Goal: Check status: Check status

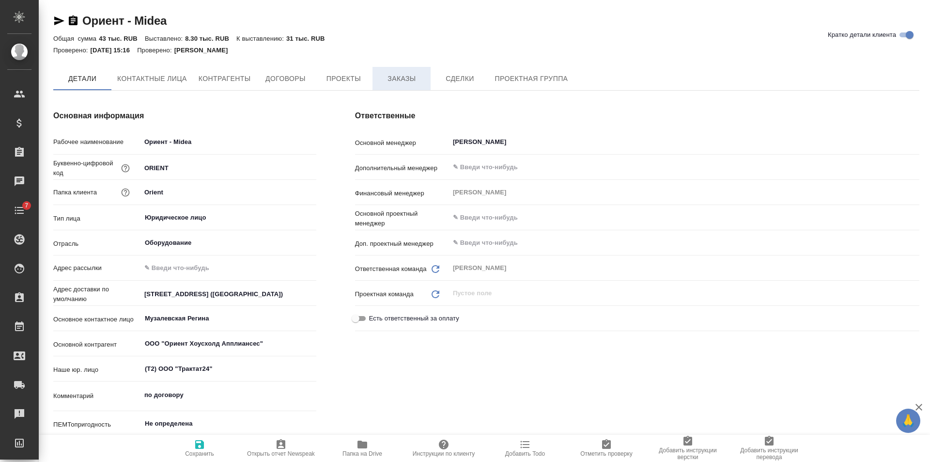
click at [400, 73] on span "Заказы" at bounding box center [401, 79] width 47 height 12
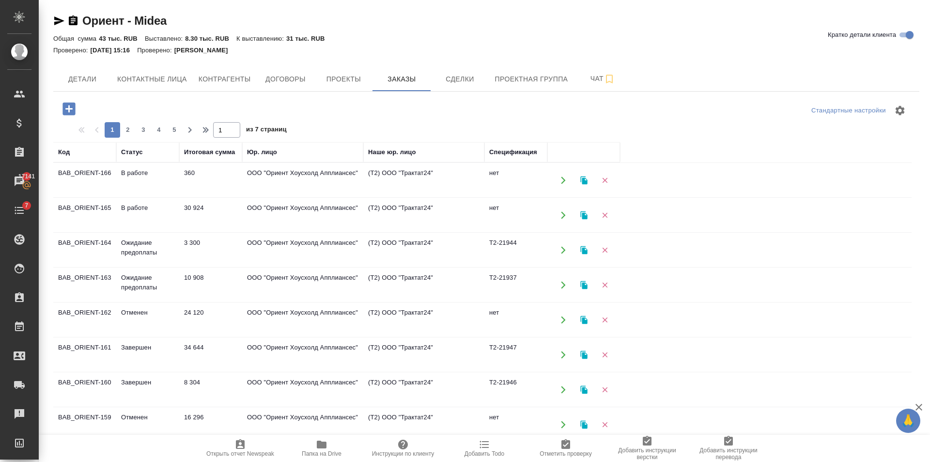
click at [182, 216] on td "30 924" at bounding box center [210, 215] width 63 height 34
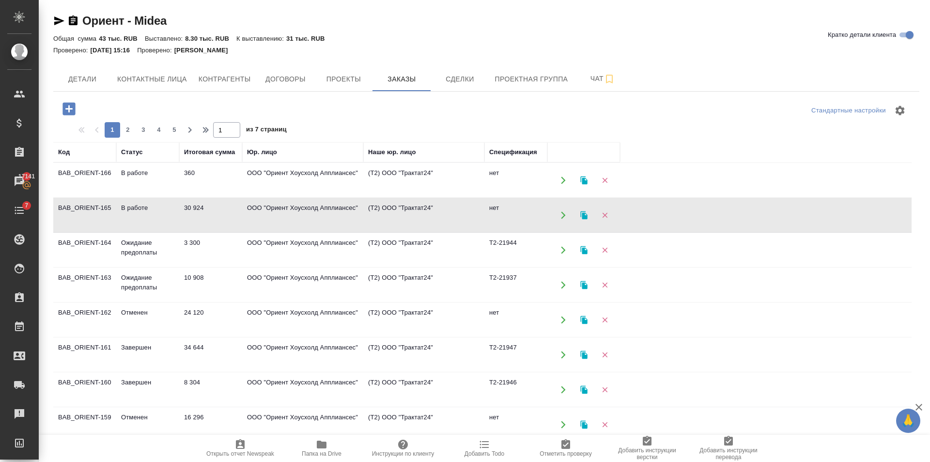
click at [182, 216] on td "30 924" at bounding box center [210, 215] width 63 height 34
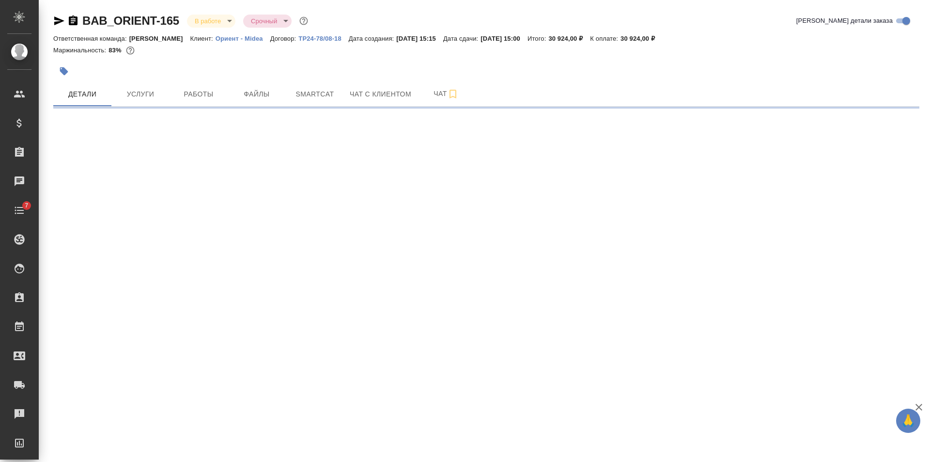
select select "RU"
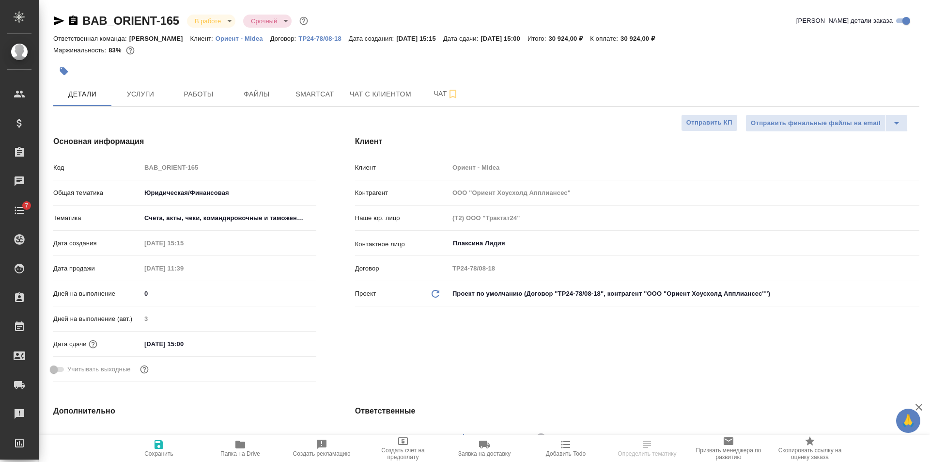
type textarea "x"
type input "Газизов Ринат"
type input "[PERSON_NAME]"
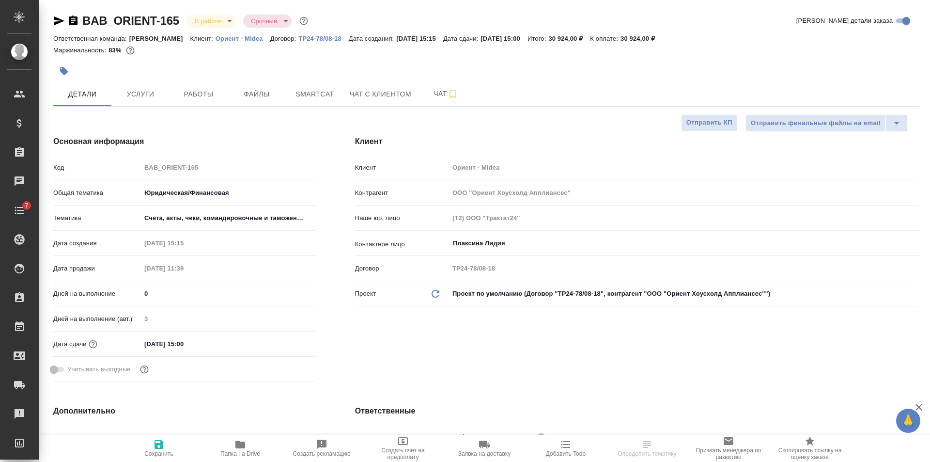
type input "[PERSON_NAME]"
type textarea "x"
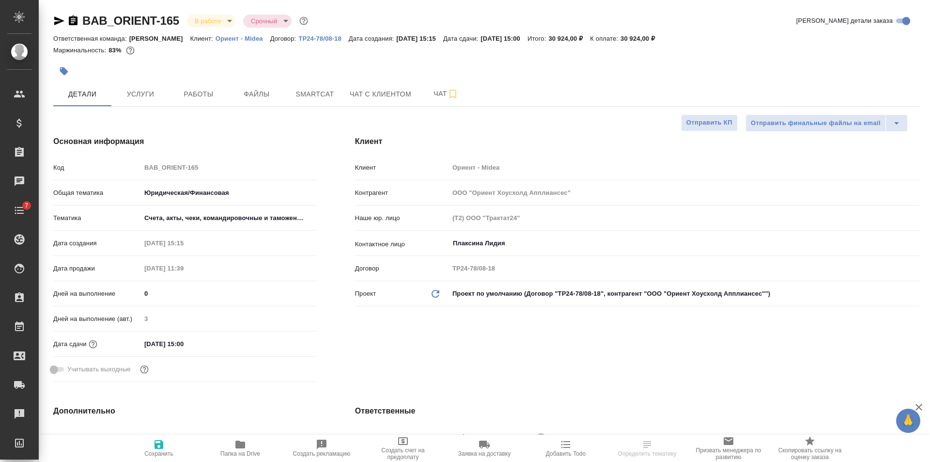
type textarea "x"
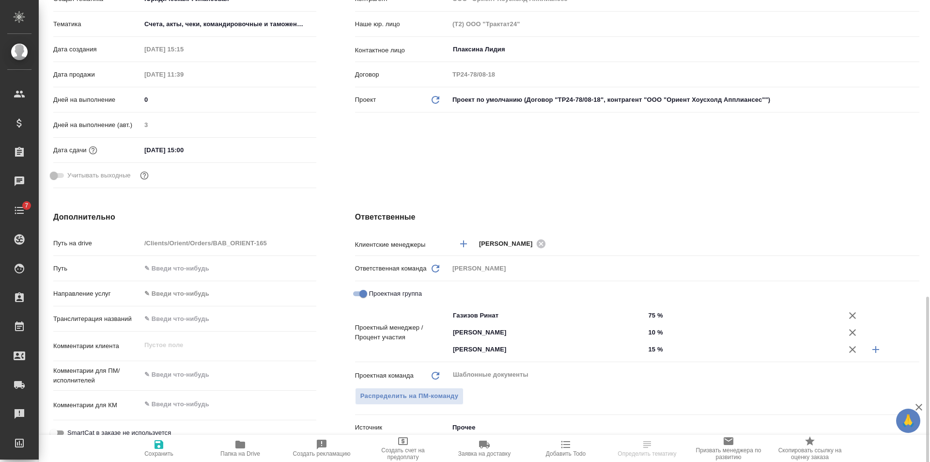
scroll to position [339, 0]
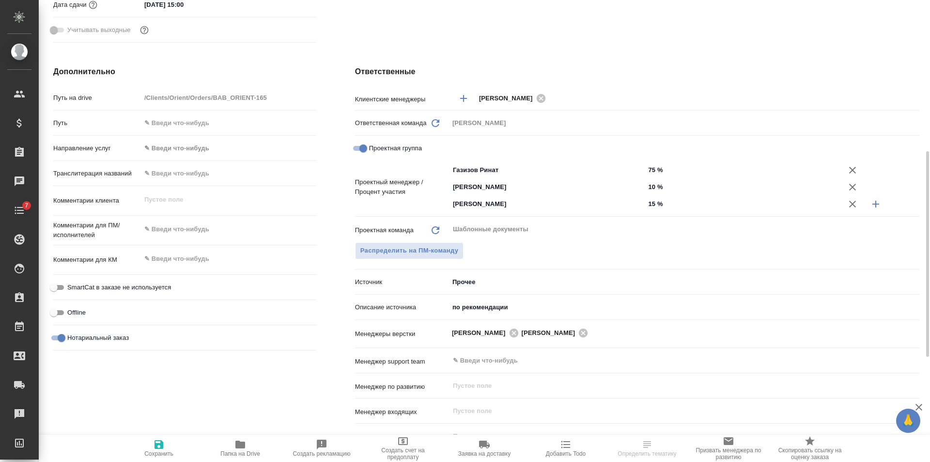
type textarea "x"
click at [183, 235] on textarea at bounding box center [228, 229] width 175 height 16
paste textarea "[PERSON_NAME] Апплиансес"
type textarea "[PERSON_NAME] Апплиансес"
type textarea "x"
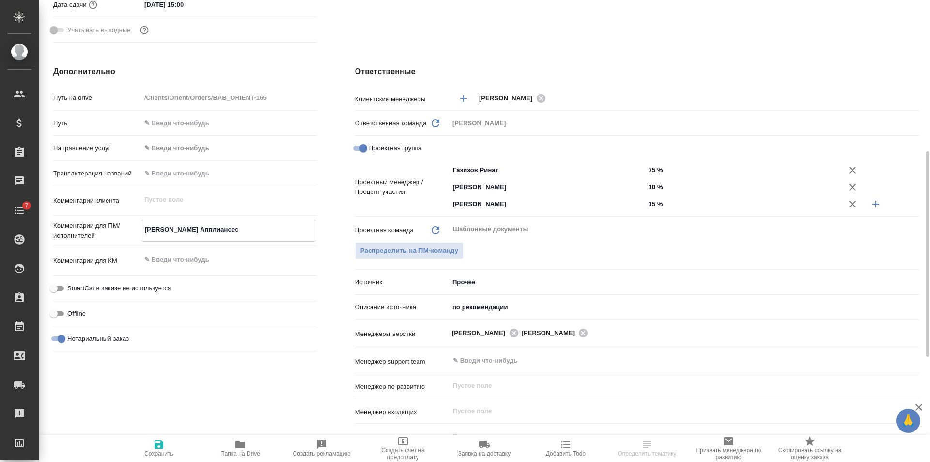
type textarea "x"
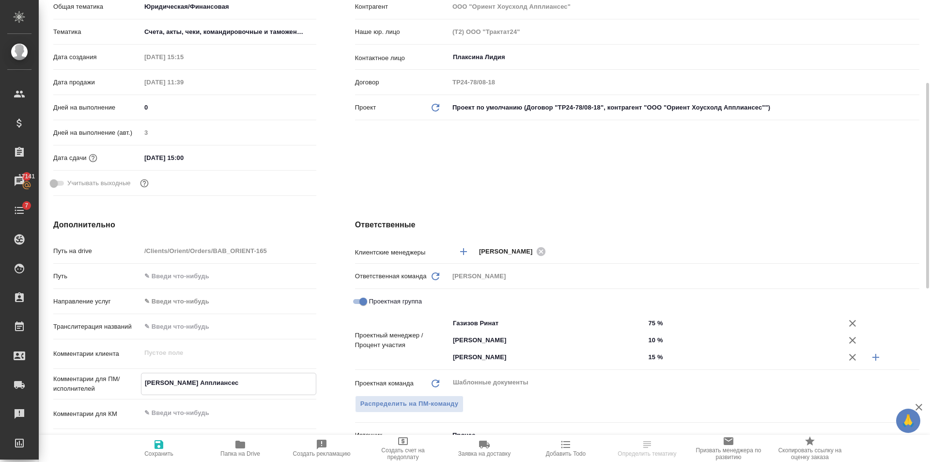
scroll to position [0, 0]
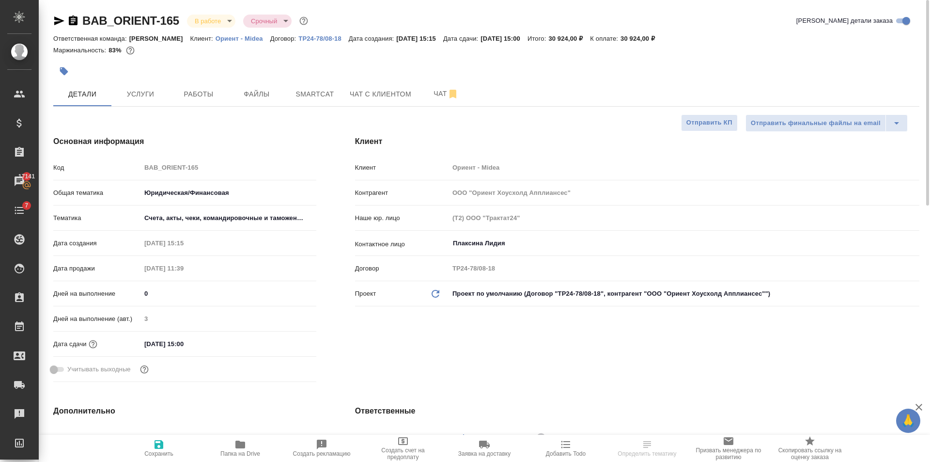
type textarea "[PERSON_NAME] Апплиансес"
type textarea "x"
drag, startPoint x: 159, startPoint y: 448, endPoint x: 179, endPoint y: 397, distance: 55.1
click at [160, 444] on icon "button" at bounding box center [159, 444] width 9 height 9
type textarea "x"
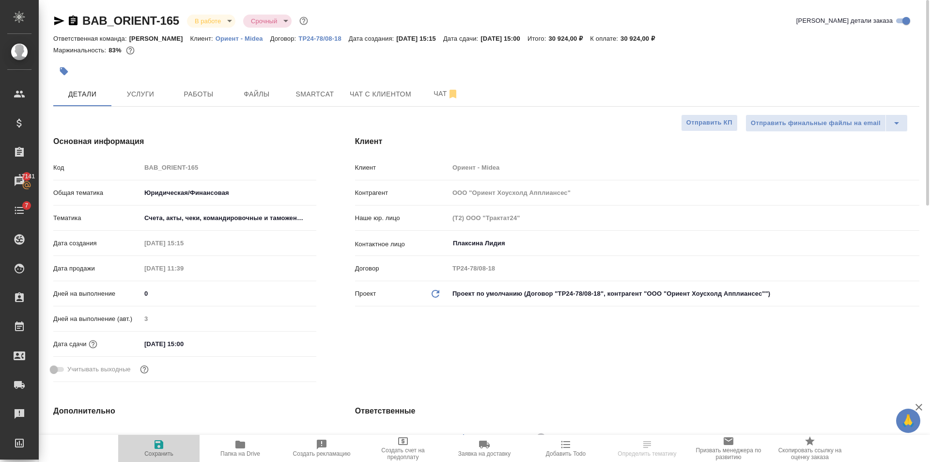
type textarea "x"
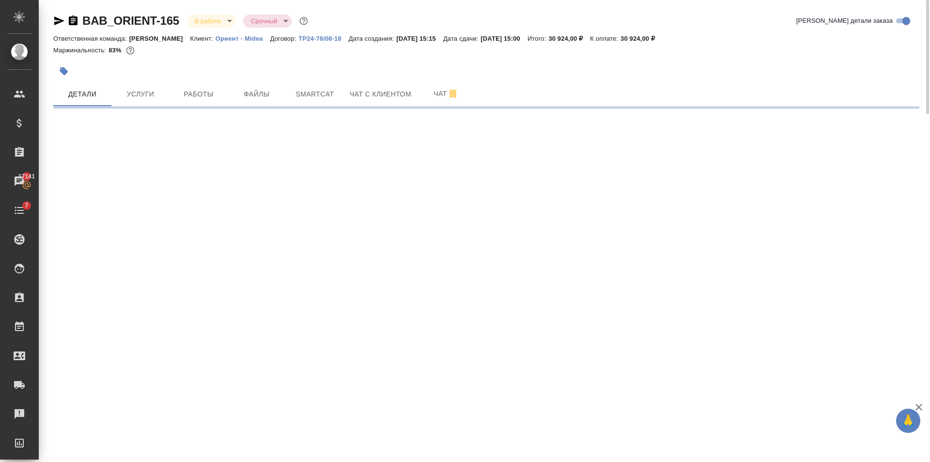
select select "RU"
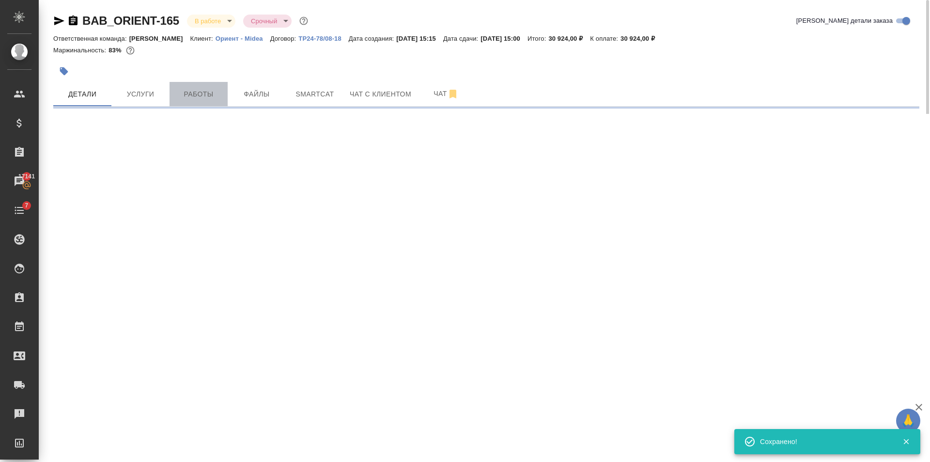
click at [200, 84] on button "Работы" at bounding box center [199, 94] width 58 height 24
select select "RU"
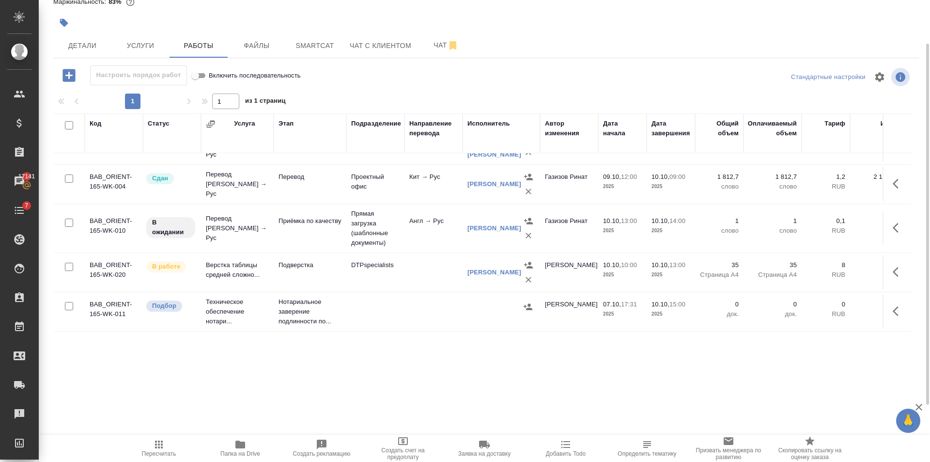
scroll to position [153, 0]
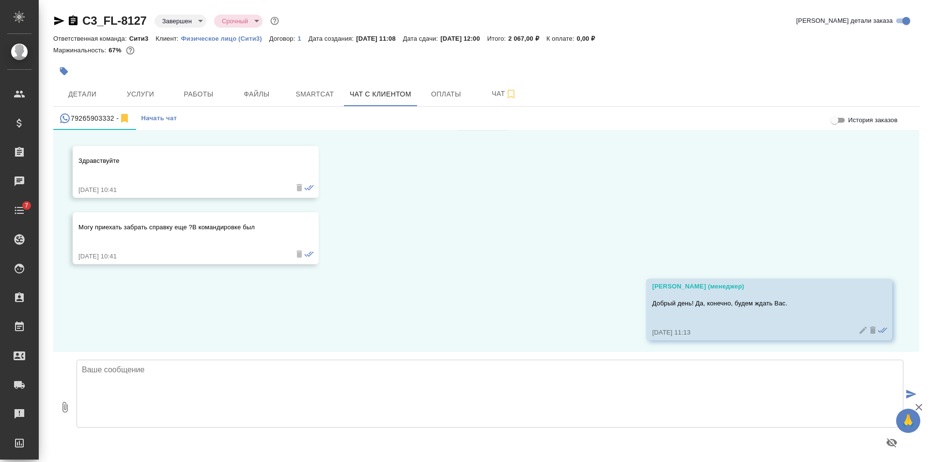
scroll to position [4112, 0]
click at [270, 98] on span "Файлы" at bounding box center [257, 94] width 47 height 12
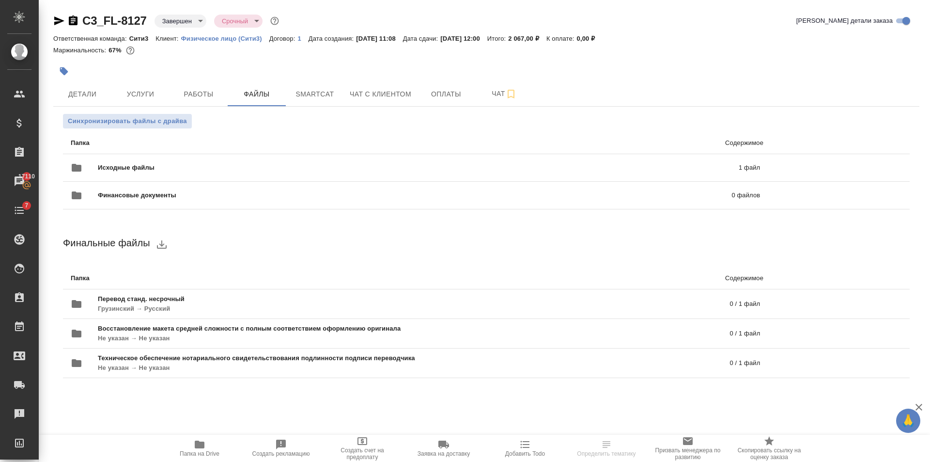
click at [205, 446] on icon "button" at bounding box center [200, 445] width 10 height 8
